Goal: Information Seeking & Learning: Learn about a topic

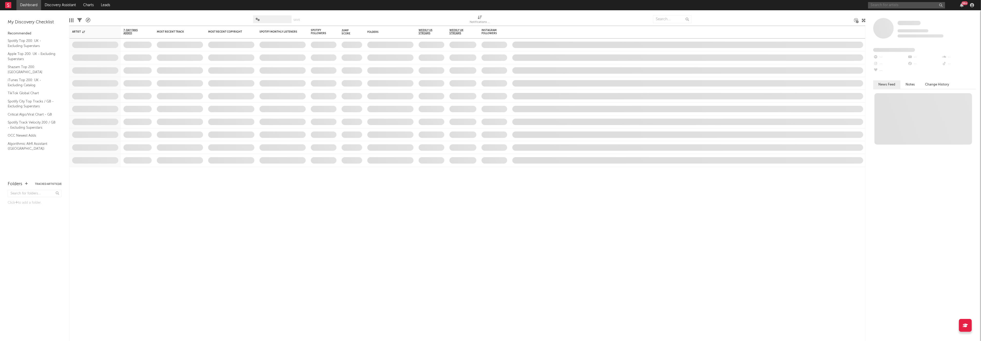
click at [895, 7] on input "text" at bounding box center [906, 5] width 77 height 6
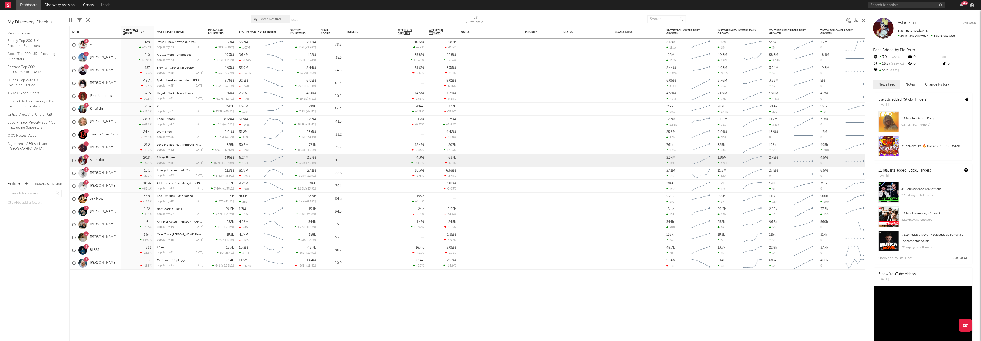
click at [889, 1] on div "99 +" at bounding box center [922, 5] width 108 height 10
click at [890, 5] on input "text" at bounding box center [906, 5] width 77 height 6
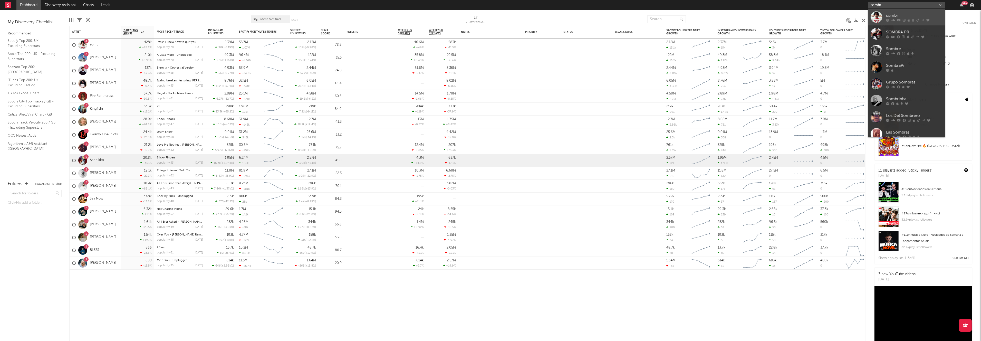
type input "sombr"
click at [880, 12] on div at bounding box center [877, 17] width 12 height 12
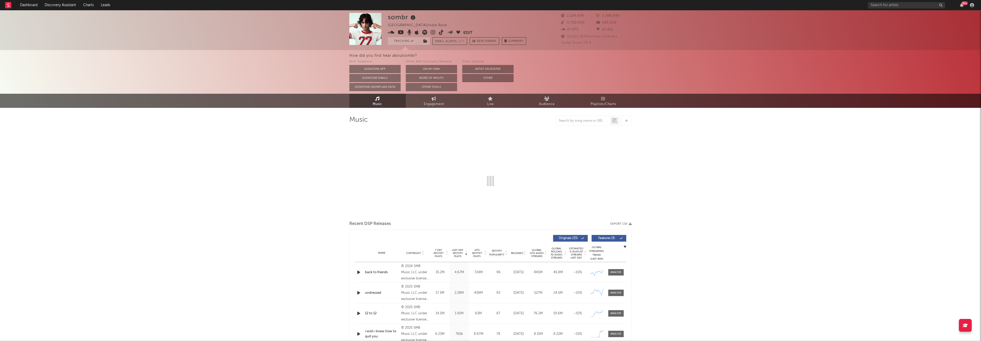
select select "6m"
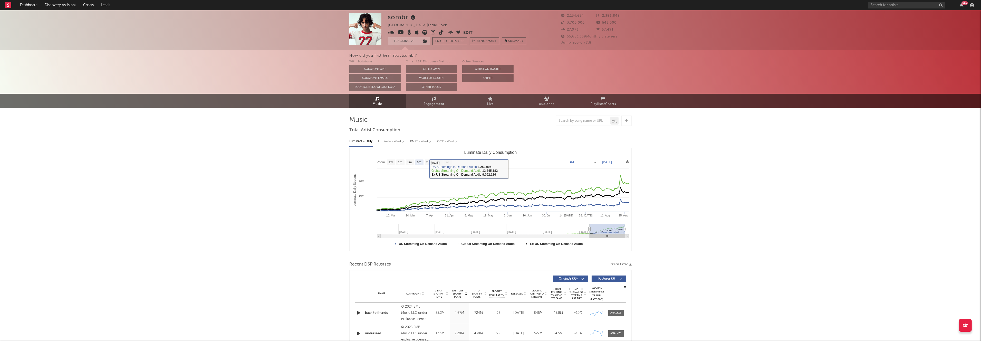
drag, startPoint x: 702, startPoint y: 270, endPoint x: 697, endPoint y: 268, distance: 5.3
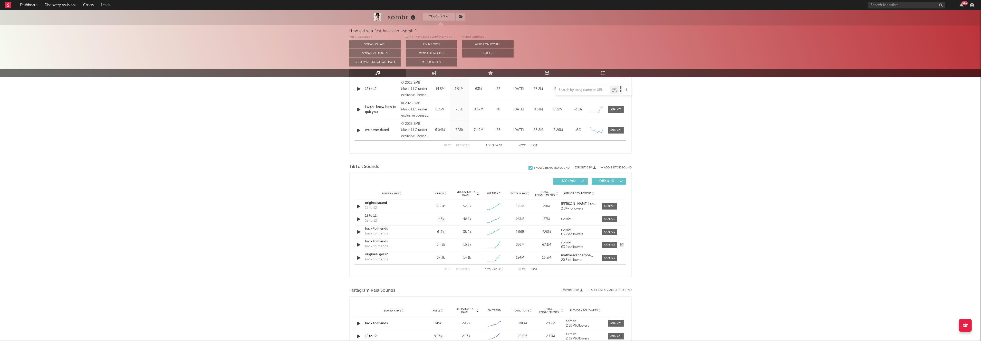
scroll to position [274, 0]
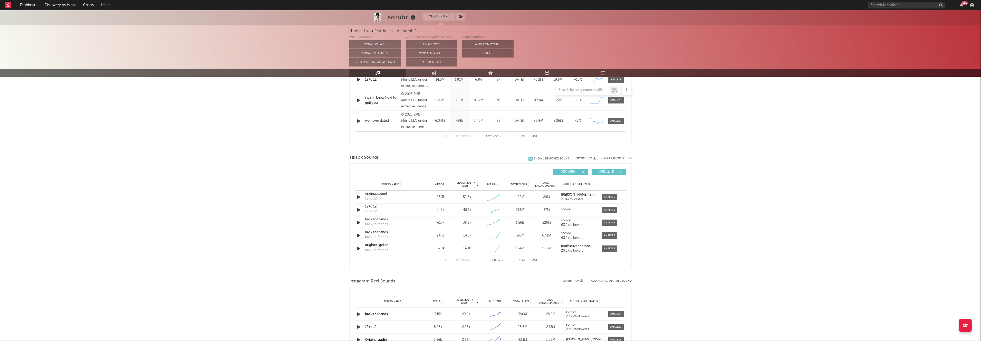
click at [422, 178] on div "Sound Name Videos Videos (last 7 days) Weekly Growth % 6M Trend Total Views Tot…" at bounding box center [491, 184] width 272 height 13
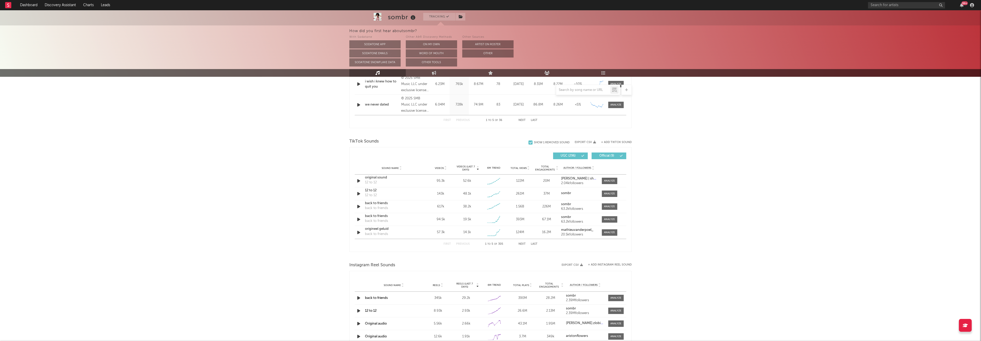
scroll to position [293, 0]
drag, startPoint x: 399, startPoint y: 196, endPoint x: 336, endPoint y: 162, distance: 71.6
click at [344, 164] on div "sombr Tracking [GEOGRAPHIC_DATA] | Indie Rock Edit Tracking Email Alerts Off Be…" at bounding box center [490, 129] width 981 height 822
click at [284, 158] on div "sombr Tracking [GEOGRAPHIC_DATA] | Indie Rock Edit Tracking Email Alerts Off Be…" at bounding box center [490, 129] width 981 height 822
drag, startPoint x: 464, startPoint y: 177, endPoint x: 475, endPoint y: 193, distance: 18.7
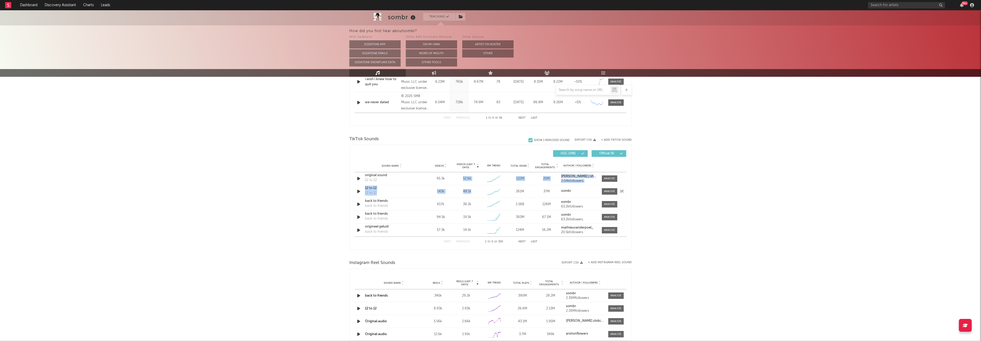
click at [475, 193] on div "Sound Name original sound 12 to 12 Videos 95.3k Videos (last 7 days) 52.6k Week…" at bounding box center [491, 204] width 272 height 64
click at [475, 192] on div "48.1k" at bounding box center [467, 191] width 24 height 5
drag, startPoint x: 477, startPoint y: 192, endPoint x: 460, endPoint y: 176, distance: 23.3
click at [460, 176] on div "Sound Name original sound 12 to 12 Videos 95.3k Videos (last 7 days) 52.6k Week…" at bounding box center [491, 204] width 272 height 64
click at [456, 135] on div "TikTok Sounds" at bounding box center [490, 139] width 282 height 9
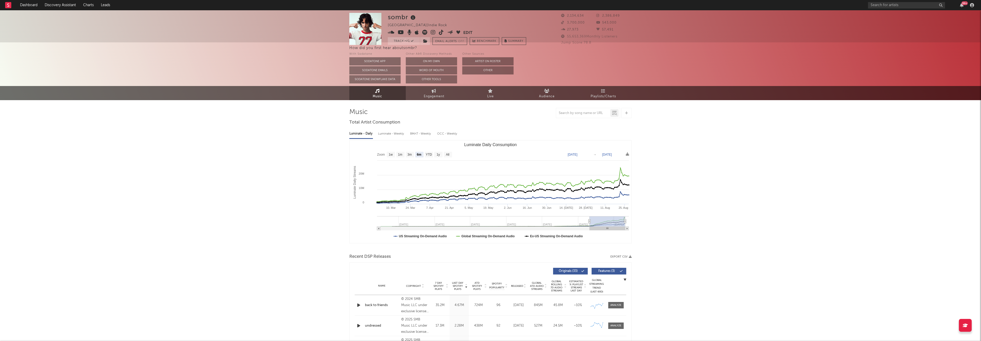
scroll to position [0, 0]
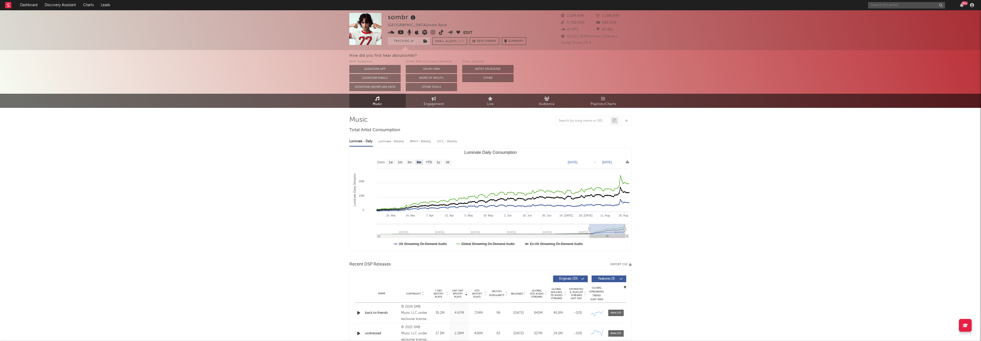
click at [895, 4] on input "text" at bounding box center [906, 5] width 77 height 6
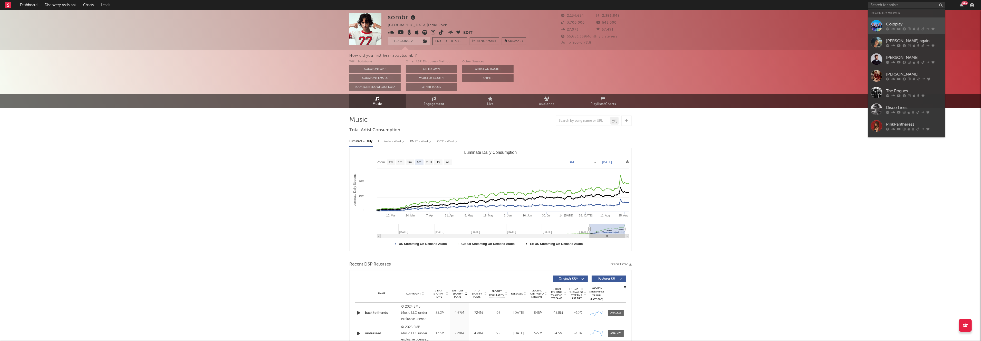
click at [888, 22] on div "Coldplay" at bounding box center [914, 24] width 56 height 6
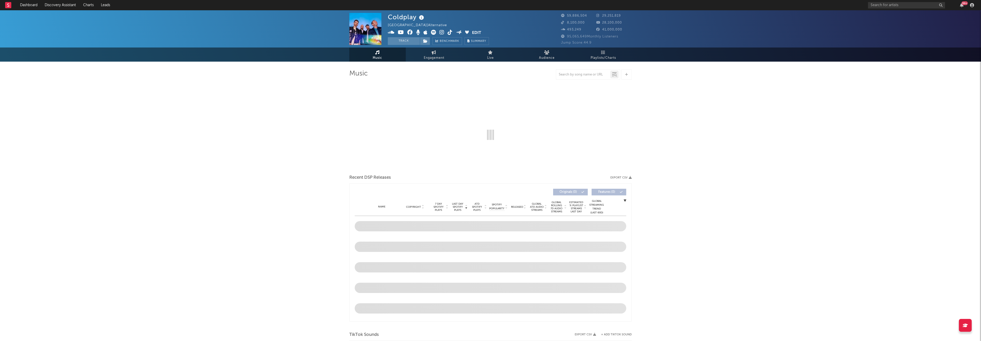
select select "6m"
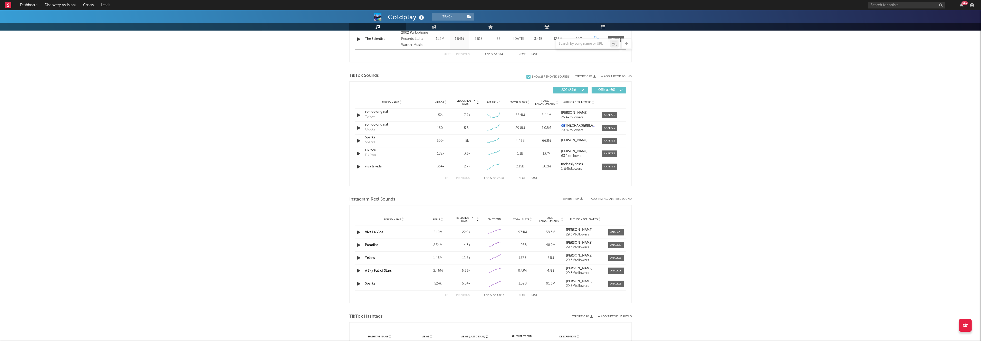
scroll to position [310, 0]
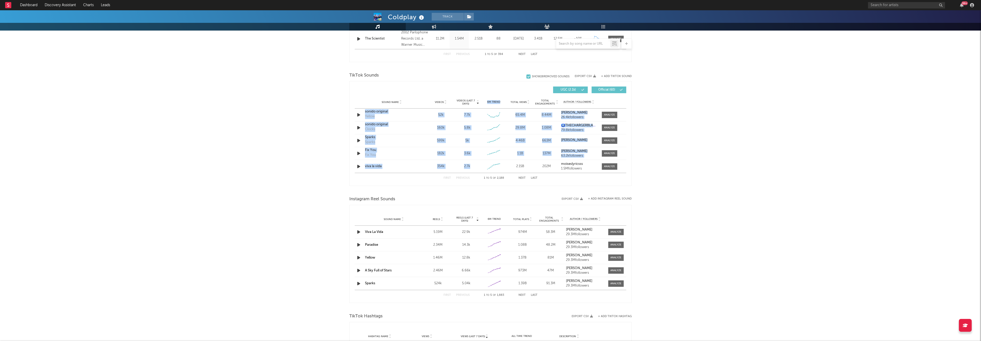
drag, startPoint x: 471, startPoint y: 166, endPoint x: 426, endPoint y: 98, distance: 81.2
click at [426, 99] on div "Videos (last 7 days) Sound Name Videos Videos (last 7 days) Total Views Total E…" at bounding box center [491, 133] width 272 height 99
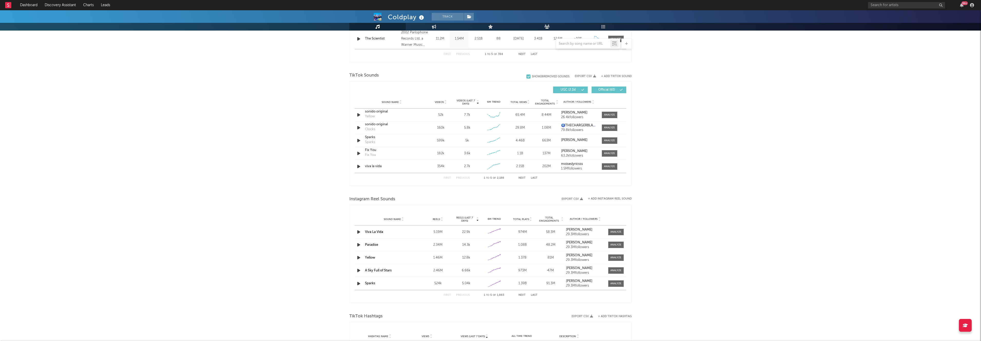
click at [427, 78] on div "TikTok Sounds" at bounding box center [490, 75] width 282 height 9
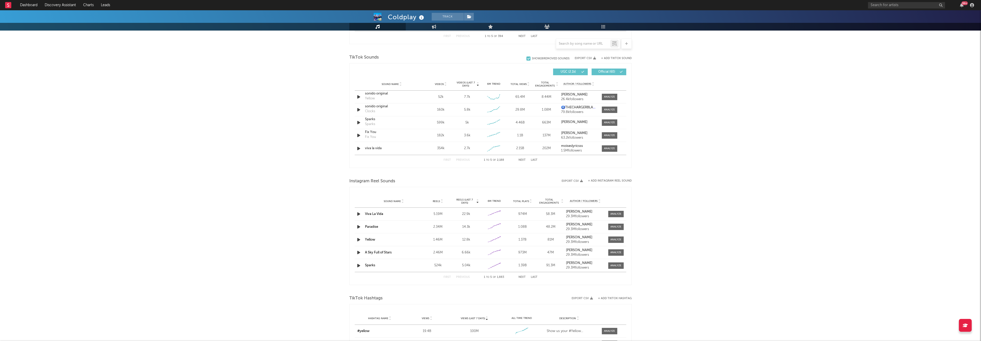
scroll to position [332, 0]
drag, startPoint x: 442, startPoint y: 177, endPoint x: 322, endPoint y: 170, distance: 120.1
click at [326, 173] on div "[PERSON_NAME] Track [GEOGRAPHIC_DATA] | Alternative Edit Track Benchmark Summar…" at bounding box center [490, 111] width 981 height 867
click at [321, 169] on div "[PERSON_NAME] Track [GEOGRAPHIC_DATA] | Alternative Edit Track Benchmark Summar…" at bounding box center [490, 111] width 981 height 867
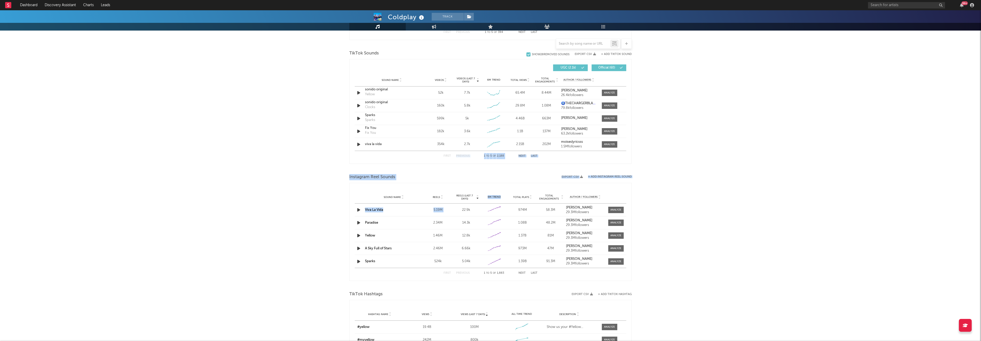
drag, startPoint x: 320, startPoint y: 164, endPoint x: 501, endPoint y: 205, distance: 185.9
click at [483, 205] on div "[PERSON_NAME] Track [GEOGRAPHIC_DATA] | Alternative Edit Track Benchmark Summar…" at bounding box center [490, 111] width 981 height 867
click at [671, 243] on div "[PERSON_NAME] Track [GEOGRAPHIC_DATA] | Alternative Edit Track Benchmark Summar…" at bounding box center [490, 111] width 981 height 867
click at [672, 271] on div "[PERSON_NAME] Track [GEOGRAPHIC_DATA] | Alternative Edit Track Benchmark Summar…" at bounding box center [490, 111] width 981 height 867
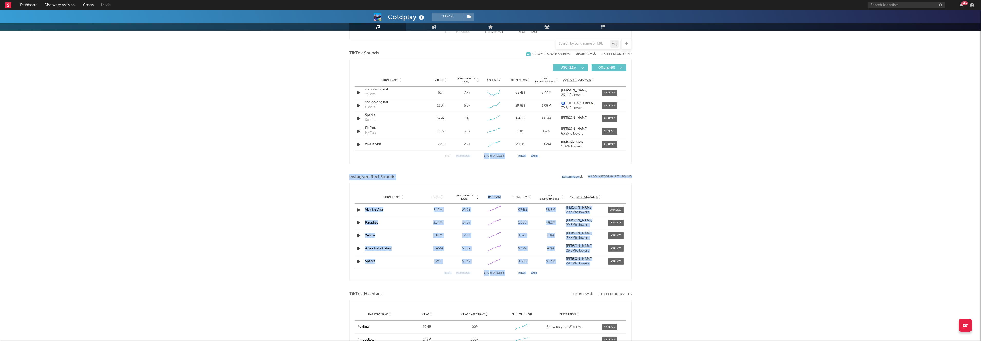
drag, startPoint x: 672, startPoint y: 271, endPoint x: 322, endPoint y: 162, distance: 366.5
click at [346, 162] on div "[PERSON_NAME] Track [GEOGRAPHIC_DATA] | Alternative Edit Track Benchmark Summar…" at bounding box center [490, 111] width 981 height 867
drag, startPoint x: 303, startPoint y: 163, endPoint x: 352, endPoint y: 166, distance: 48.9
click at [304, 163] on div "[PERSON_NAME] Track [GEOGRAPHIC_DATA] | Alternative Edit Track Benchmark Summar…" at bounding box center [490, 111] width 981 height 867
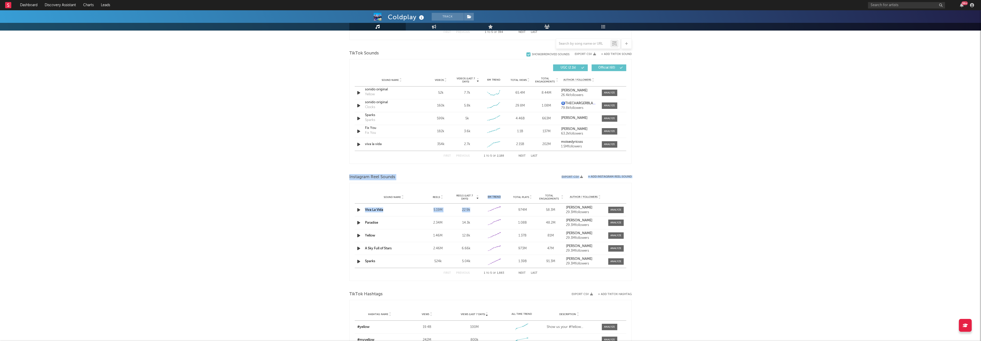
drag, startPoint x: 476, startPoint y: 211, endPoint x: 324, endPoint y: 169, distance: 158.2
click at [324, 169] on div "[PERSON_NAME] Track [GEOGRAPHIC_DATA] | Alternative Edit Track Benchmark Summar…" at bounding box center [490, 111] width 981 height 867
drag, startPoint x: 324, startPoint y: 169, endPoint x: 310, endPoint y: 174, distance: 15.2
click at [324, 169] on div "[PERSON_NAME] Track [GEOGRAPHIC_DATA] | Alternative Edit Track Benchmark Summar…" at bounding box center [490, 111] width 981 height 867
drag, startPoint x: 316, startPoint y: 170, endPoint x: 330, endPoint y: 177, distance: 15.6
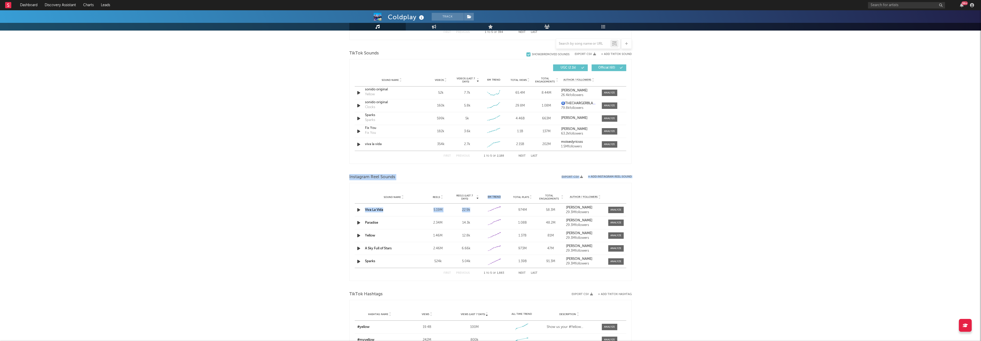
click at [469, 210] on div "[PERSON_NAME] Track [GEOGRAPHIC_DATA] | Alternative Edit Track Benchmark Summar…" at bounding box center [490, 111] width 981 height 867
click at [264, 164] on div "[PERSON_NAME] Track [GEOGRAPHIC_DATA] | Alternative Edit Track Benchmark Summar…" at bounding box center [490, 111] width 981 height 867
drag, startPoint x: 261, startPoint y: 160, endPoint x: 690, endPoint y: 240, distance: 436.0
click at [624, 224] on div "[PERSON_NAME] Track [GEOGRAPHIC_DATA] | Alternative Edit Track Benchmark Summar…" at bounding box center [490, 111] width 981 height 867
click at [701, 243] on div "[PERSON_NAME] Track [GEOGRAPHIC_DATA] | Alternative Edit Track Benchmark Summar…" at bounding box center [490, 111] width 981 height 867
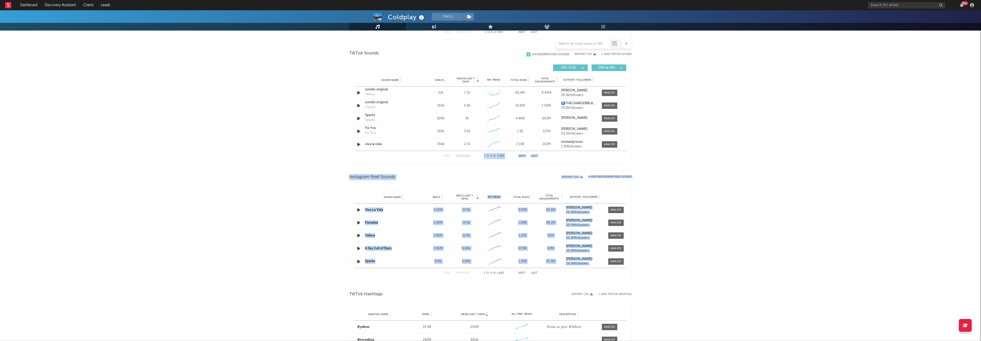
drag, startPoint x: 713, startPoint y: 264, endPoint x: 331, endPoint y: 172, distance: 393.3
click at [365, 161] on div "[PERSON_NAME] Track [GEOGRAPHIC_DATA] | Alternative Edit Track Benchmark Summar…" at bounding box center [490, 111] width 981 height 867
click at [331, 172] on div "[PERSON_NAME] Track [GEOGRAPHIC_DATA] | Alternative Edit Track Benchmark Summar…" at bounding box center [490, 111] width 981 height 867
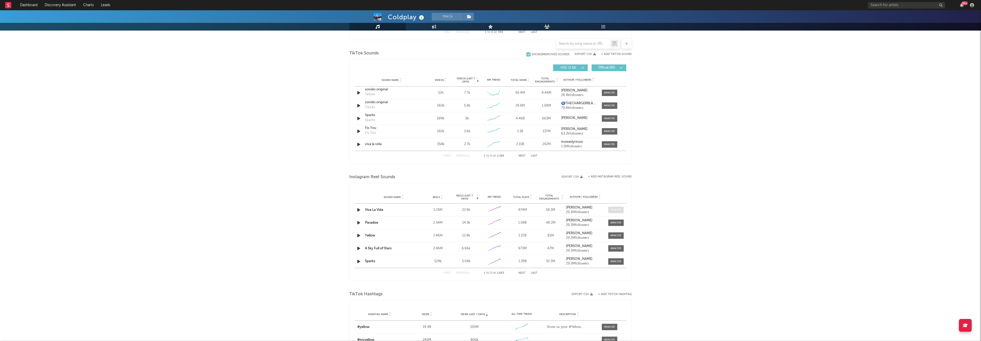
click at [624, 209] on span at bounding box center [615, 210] width 15 height 6
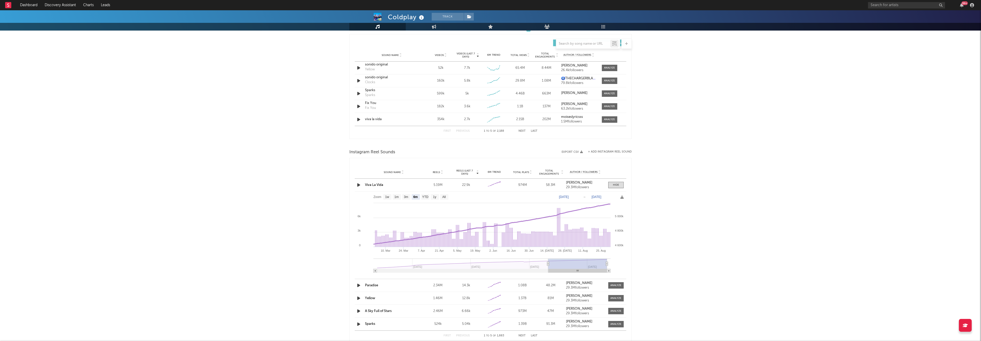
scroll to position [360, 0]
click at [386, 194] on text "1w" at bounding box center [387, 195] width 4 height 4
select select "1w"
type input "[DATE]"
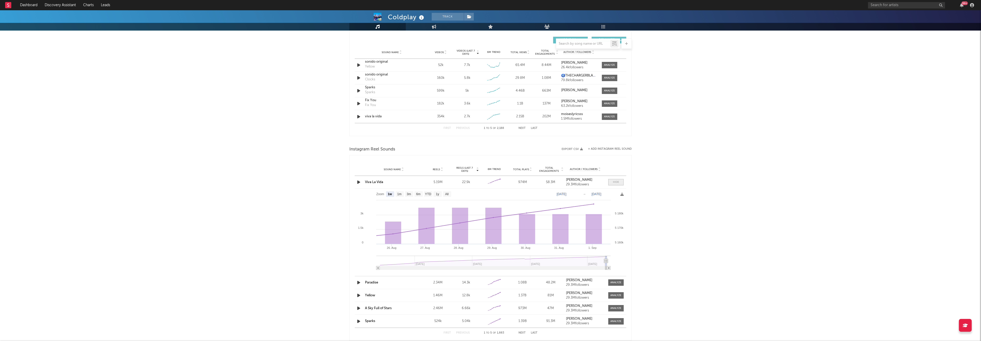
click at [615, 183] on div at bounding box center [616, 182] width 6 height 4
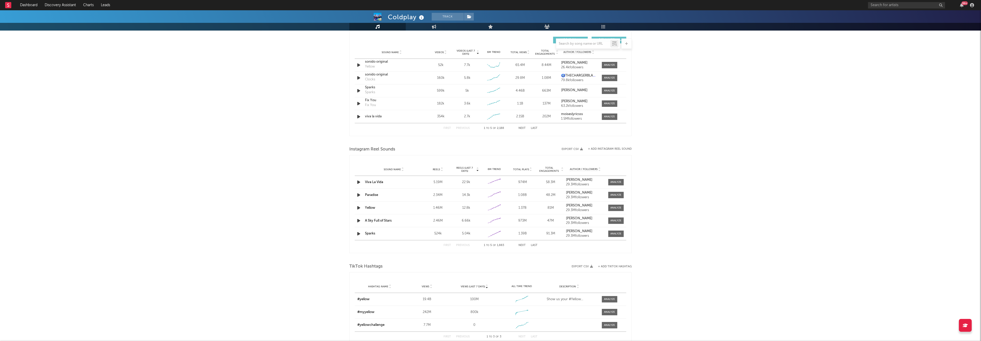
click at [384, 180] on div "Viva La Vida" at bounding box center [394, 182] width 58 height 5
click at [381, 182] on link "Viva La Vida" at bounding box center [374, 181] width 18 height 3
drag, startPoint x: 323, startPoint y: 186, endPoint x: 376, endPoint y: 206, distance: 56.3
click at [468, 224] on div "[PERSON_NAME] Track [GEOGRAPHIC_DATA] | Alternative Edit Track Benchmark Summar…" at bounding box center [490, 83] width 981 height 867
click at [313, 206] on div "[PERSON_NAME] Track [GEOGRAPHIC_DATA] | Alternative Edit Track Benchmark Summar…" at bounding box center [490, 83] width 981 height 867
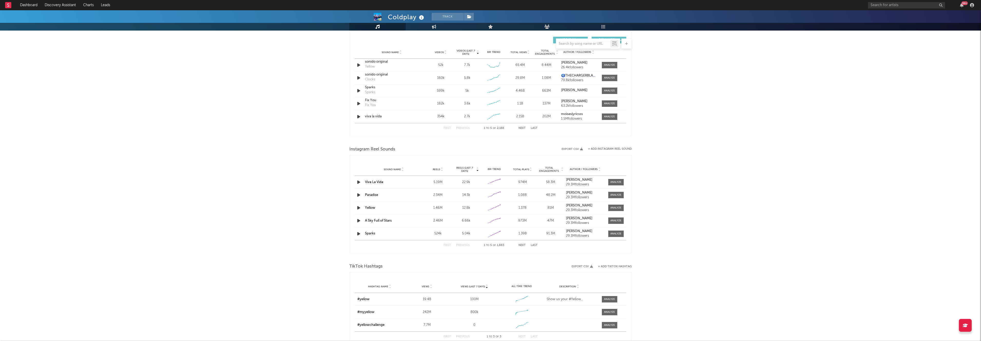
click at [524, 246] on button "Next" at bounding box center [522, 245] width 7 height 3
click at [462, 244] on button "Previous" at bounding box center [463, 245] width 14 height 3
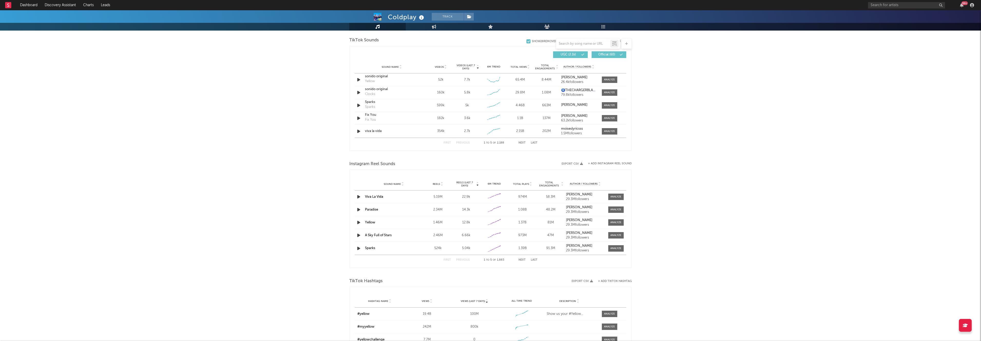
scroll to position [339, 0]
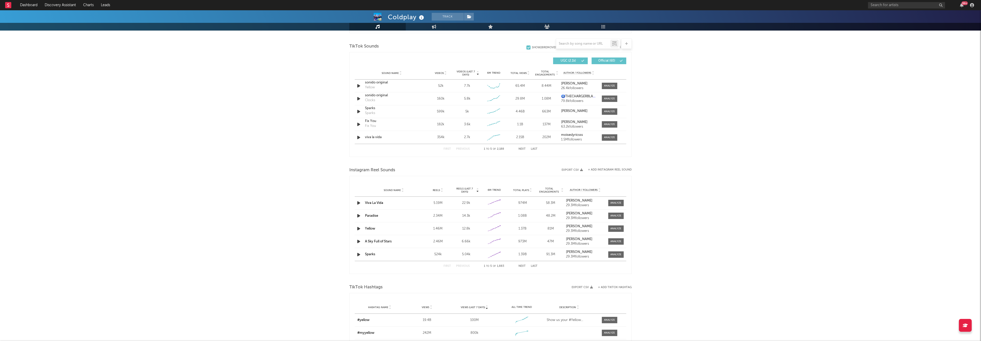
click at [523, 263] on div "First Previous 1 to 5 of 1,883 Next Last" at bounding box center [491, 266] width 94 height 10
click at [523, 265] on button "Next" at bounding box center [522, 266] width 7 height 3
click at [463, 266] on button "Previous" at bounding box center [463, 266] width 14 height 3
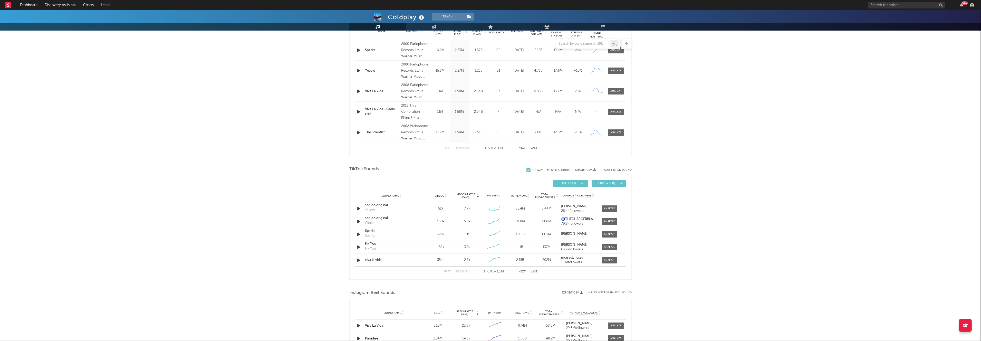
scroll to position [235, 0]
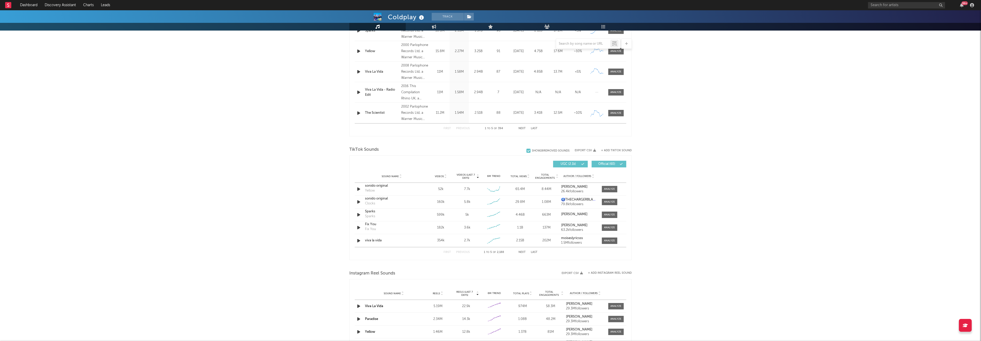
click at [281, 121] on div "[PERSON_NAME] Track [GEOGRAPHIC_DATA] | Alternative Edit Track Benchmark Summar…" at bounding box center [490, 207] width 981 height 867
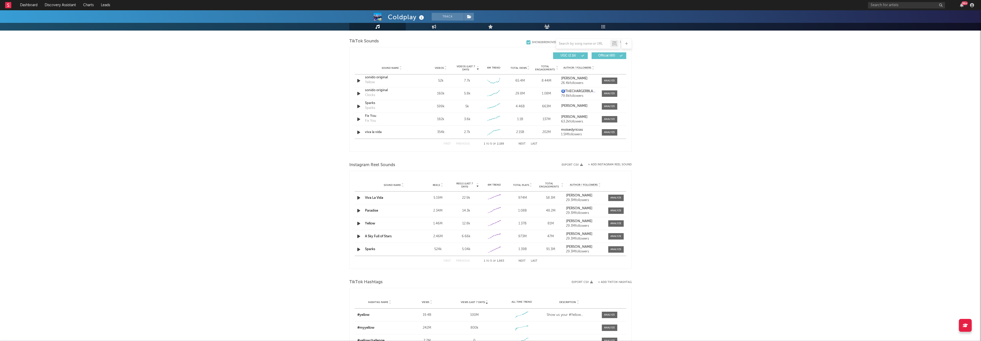
scroll to position [343, 0]
click at [607, 81] on div at bounding box center [609, 82] width 11 height 4
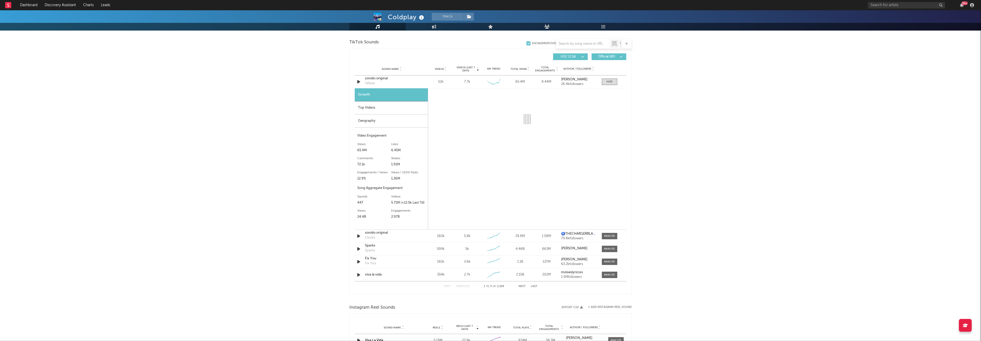
click at [381, 107] on div "Top Videos" at bounding box center [391, 107] width 73 height 13
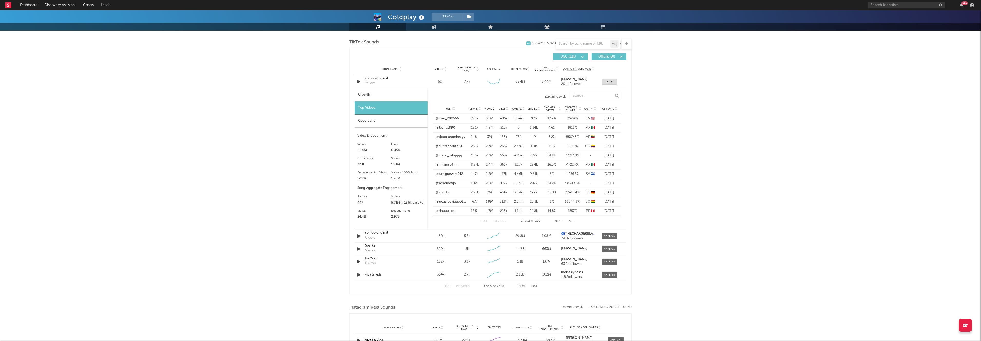
click at [604, 108] on span "Post Date" at bounding box center [608, 108] width 14 height 3
click at [440, 183] on link "@justkhiza" at bounding box center [444, 183] width 17 height 5
click at [446, 120] on link "@nilsonht" at bounding box center [443, 118] width 15 height 5
click at [613, 108] on span "Post Date" at bounding box center [608, 108] width 14 height 3
click at [397, 97] on div "Growth" at bounding box center [391, 94] width 73 height 13
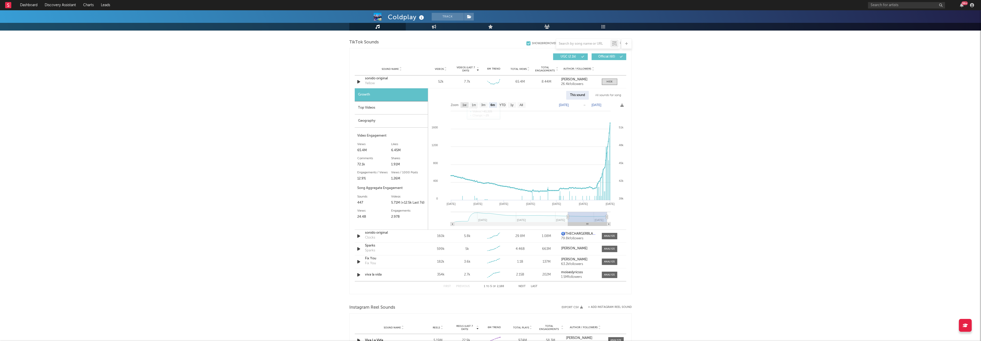
click at [466, 105] on text "1w" at bounding box center [465, 105] width 4 height 4
select select "1w"
type input "[DATE]"
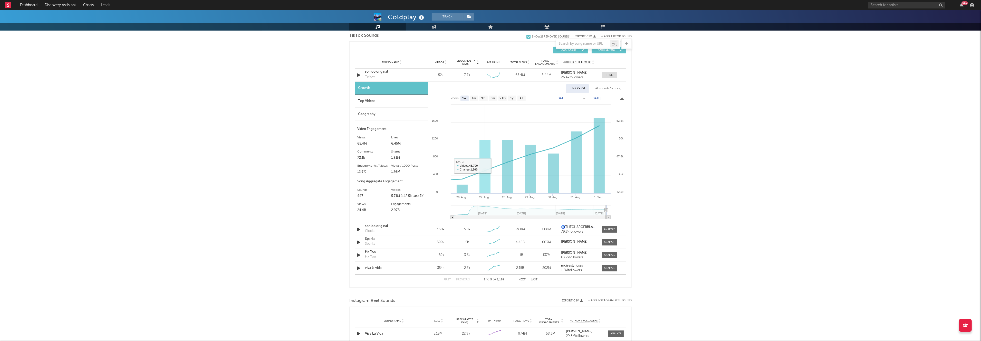
scroll to position [345, 0]
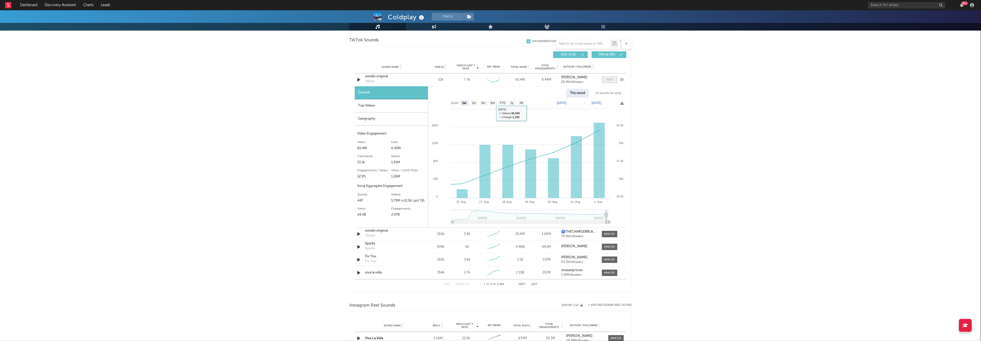
click at [603, 80] on span at bounding box center [609, 80] width 15 height 6
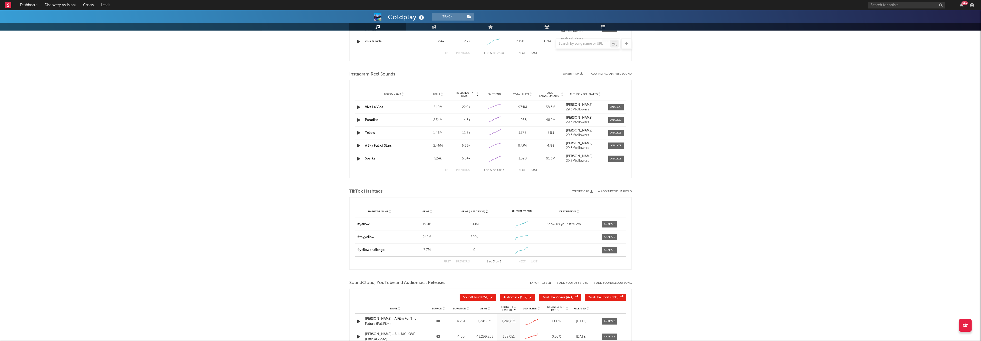
scroll to position [437, 0]
click at [371, 130] on link "Yellow" at bounding box center [370, 130] width 10 height 3
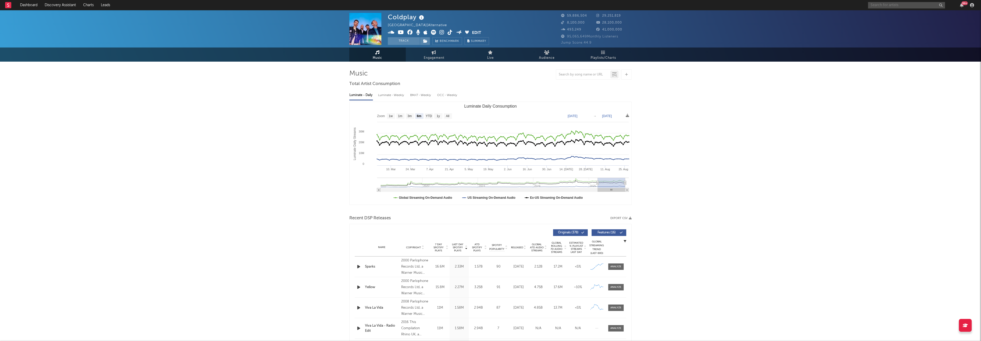
click at [900, 2] on input "text" at bounding box center [906, 5] width 77 height 6
drag, startPoint x: 886, startPoint y: 5, endPoint x: 844, endPoint y: 5, distance: 42.1
click at [844, 5] on nav "Dashboard Discovery Assistant Charts Leads [PERSON_NAME] 99 +" at bounding box center [490, 5] width 981 height 10
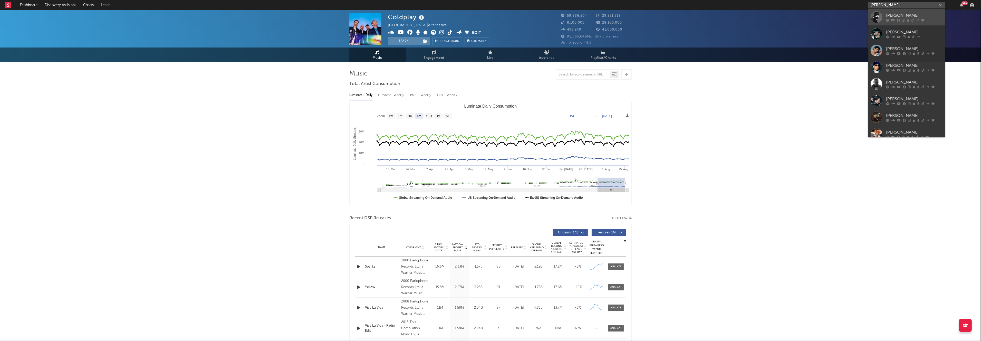
type input "[PERSON_NAME]"
click at [880, 16] on div at bounding box center [877, 17] width 12 height 12
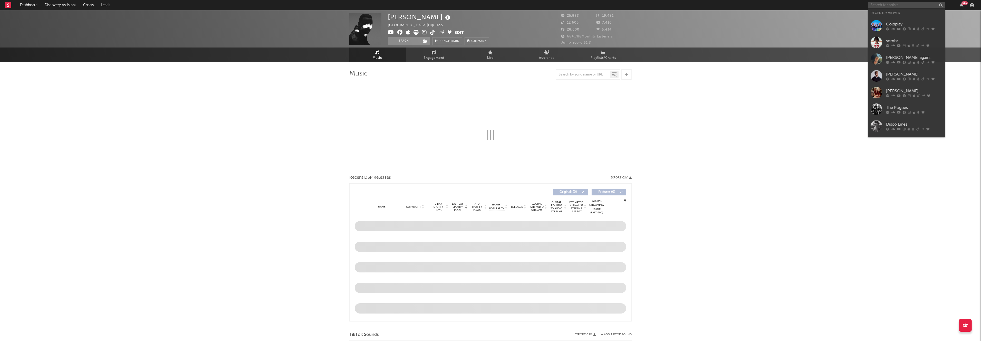
click at [904, 5] on input "text" at bounding box center [906, 5] width 77 height 6
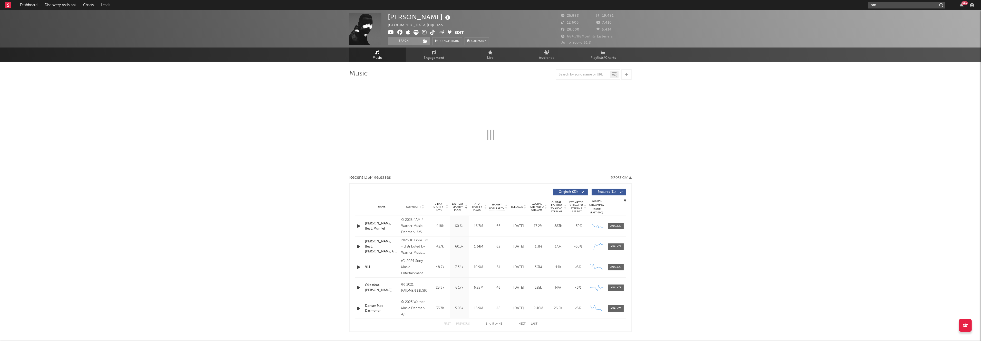
type input "omr"
select select "6m"
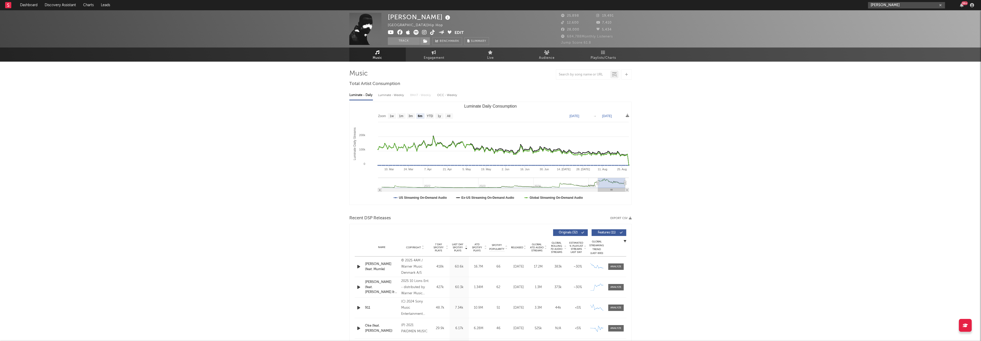
click at [889, 4] on input "[PERSON_NAME]" at bounding box center [906, 5] width 77 height 6
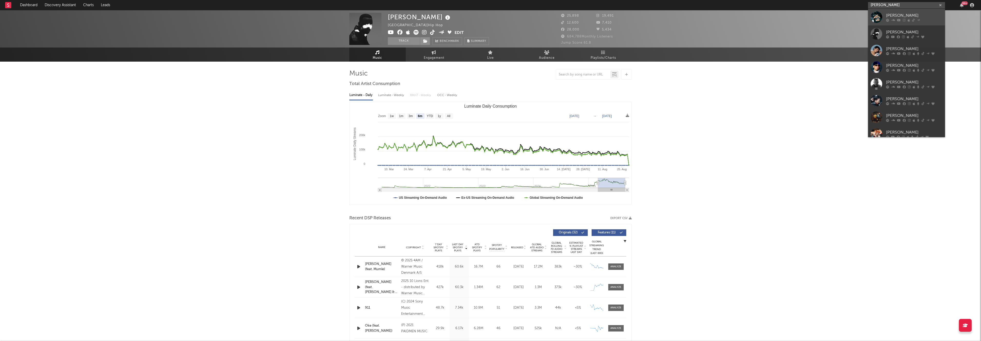
type input "[PERSON_NAME]"
click at [874, 17] on div at bounding box center [877, 17] width 12 height 12
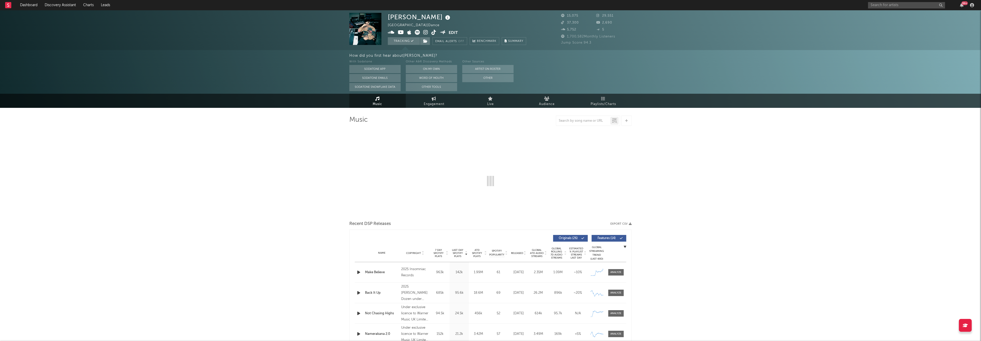
select select "6m"
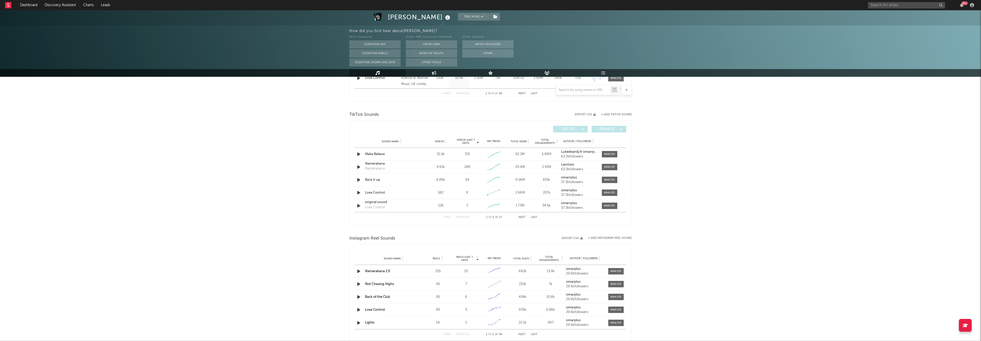
scroll to position [315, 0]
click at [373, 155] on div "Make Believe" at bounding box center [392, 156] width 54 height 5
click at [607, 156] on div at bounding box center [609, 156] width 11 height 4
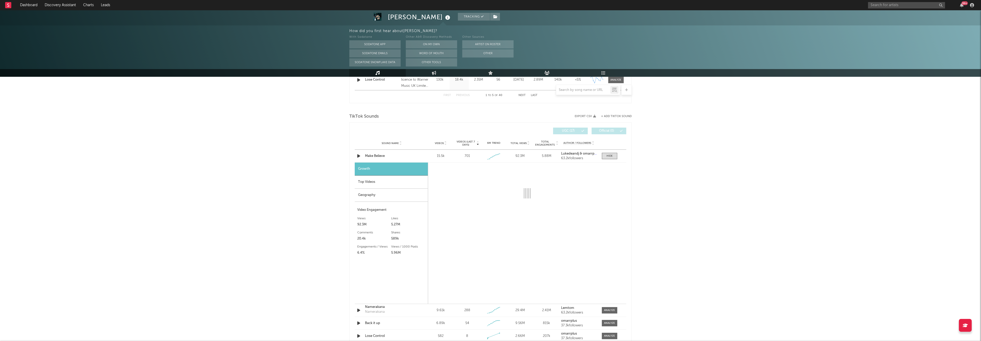
click at [374, 183] on div "Top Videos" at bounding box center [391, 182] width 73 height 13
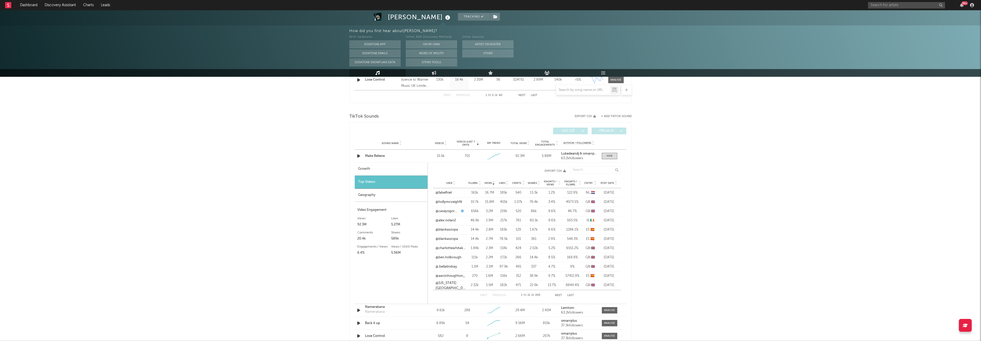
click at [612, 182] on span "Post Date" at bounding box center [608, 183] width 14 height 3
click at [444, 202] on link "@omarplus" at bounding box center [444, 201] width 17 height 5
click at [444, 211] on link "@prmark_lincoln" at bounding box center [449, 211] width 26 height 5
click at [450, 220] on link "@paulandmorgann1" at bounding box center [451, 220] width 30 height 5
click at [446, 238] on link "@[PERSON_NAME].[PERSON_NAME]" at bounding box center [451, 239] width 30 height 10
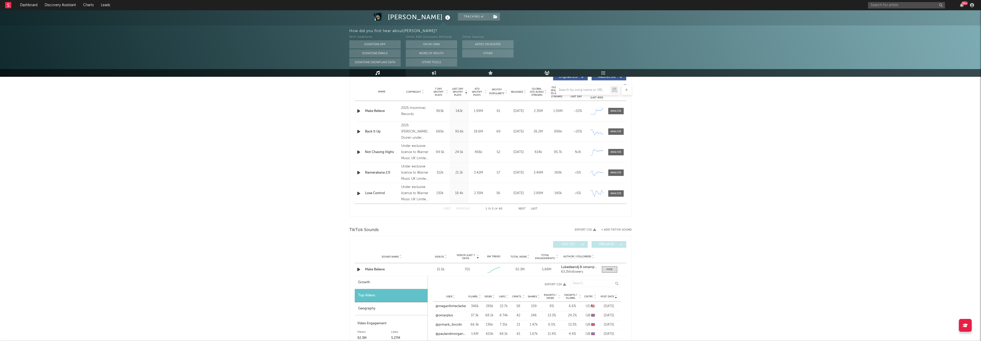
scroll to position [0, 0]
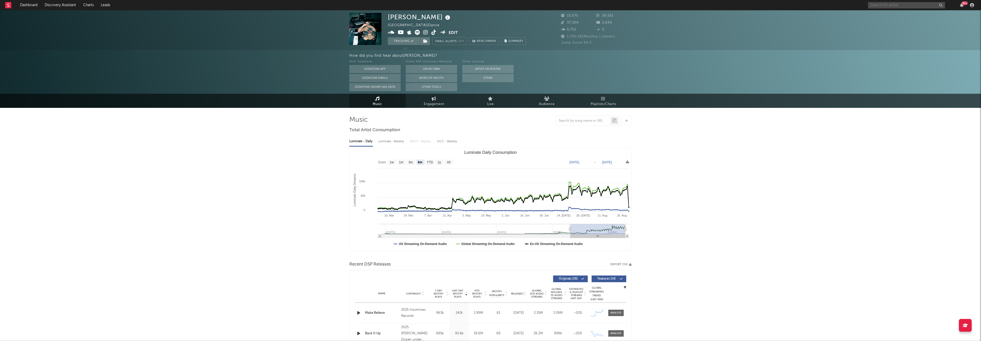
click at [883, 7] on input "text" at bounding box center [906, 5] width 77 height 6
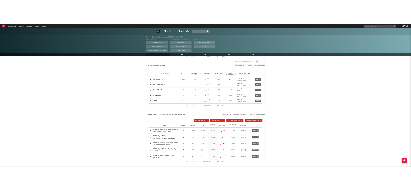
scroll to position [594, 0]
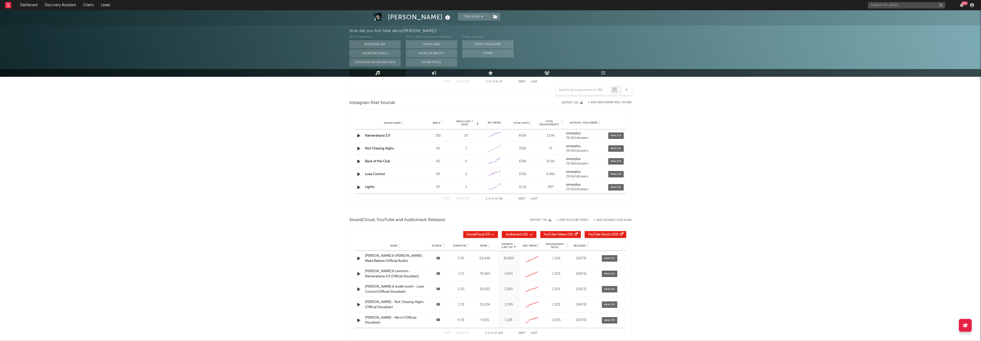
click at [523, 199] on button "Next" at bounding box center [522, 198] width 7 height 3
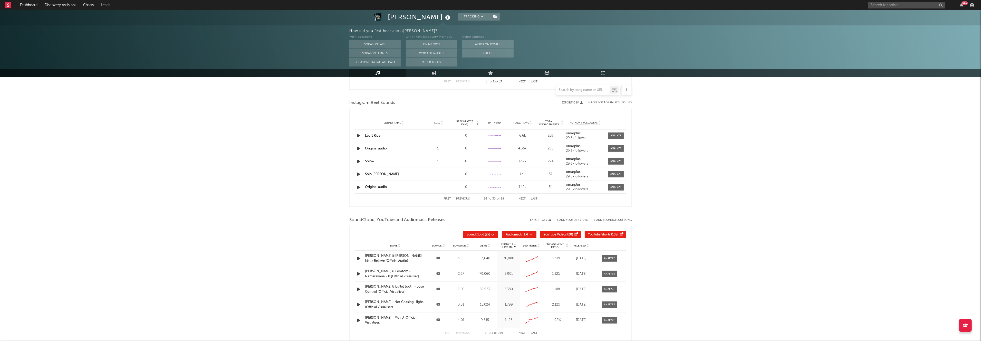
click at [373, 144] on div "Sound Name Original audio Reels 1 Reels (last 7 days) 0 6M Trend Created with H…" at bounding box center [491, 148] width 272 height 13
click at [373, 149] on link "Original audio" at bounding box center [376, 148] width 22 height 3
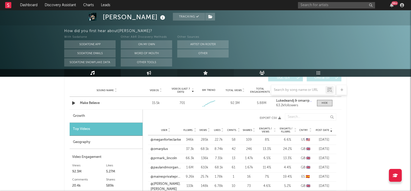
scroll to position [321, 0]
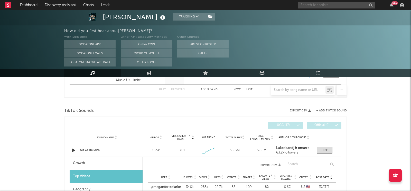
click at [312, 6] on input "text" at bounding box center [336, 5] width 77 height 6
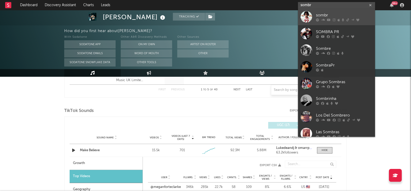
type input "sombr"
click at [305, 18] on div at bounding box center [306, 17] width 12 height 12
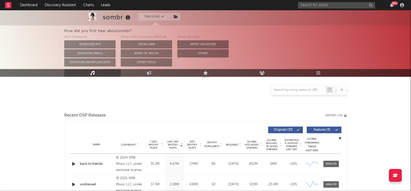
select select "6m"
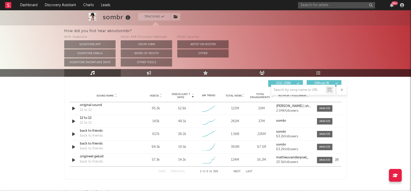
scroll to position [363, 0]
click at [238, 170] on button "Next" at bounding box center [236, 171] width 7 height 3
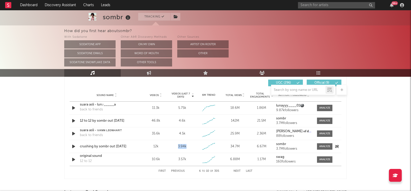
drag, startPoint x: 188, startPoint y: 146, endPoint x: 177, endPoint y: 147, distance: 10.8
click at [177, 147] on div "3.94k" at bounding box center [182, 146] width 24 height 5
copy div "3.94k"
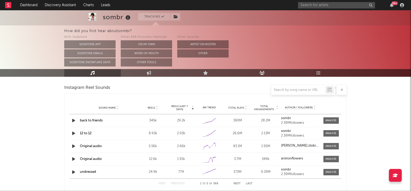
scroll to position [472, 0]
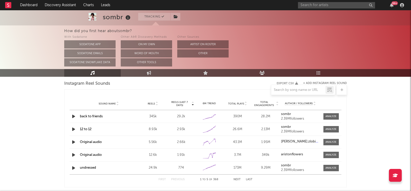
click at [85, 142] on link "Original audio" at bounding box center [91, 141] width 22 height 3
